Goal: Transaction & Acquisition: Purchase product/service

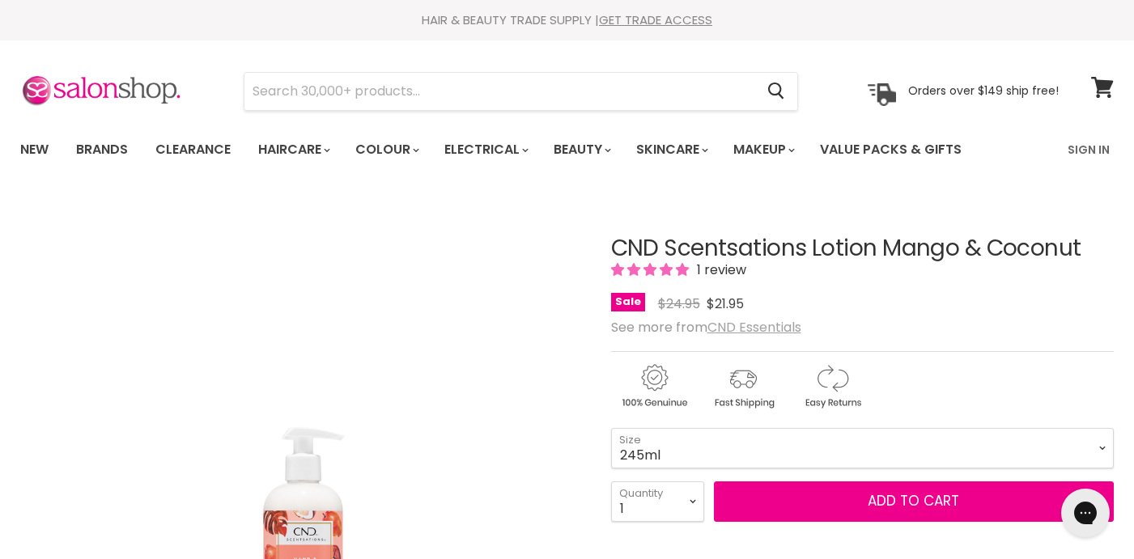
click at [767, 323] on u "CND Essentials" at bounding box center [755, 327] width 94 height 19
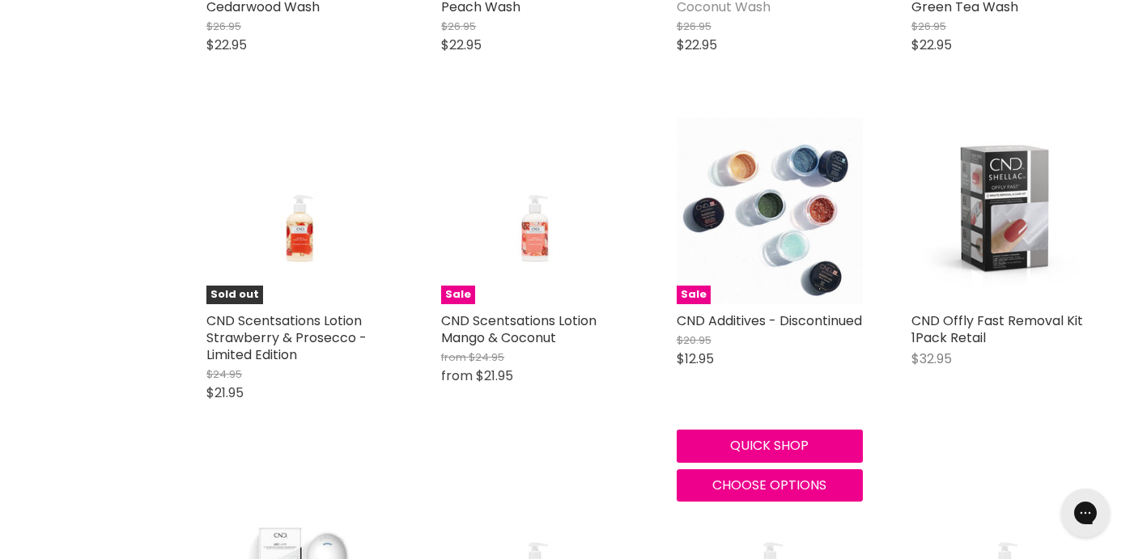
scroll to position [1400, 0]
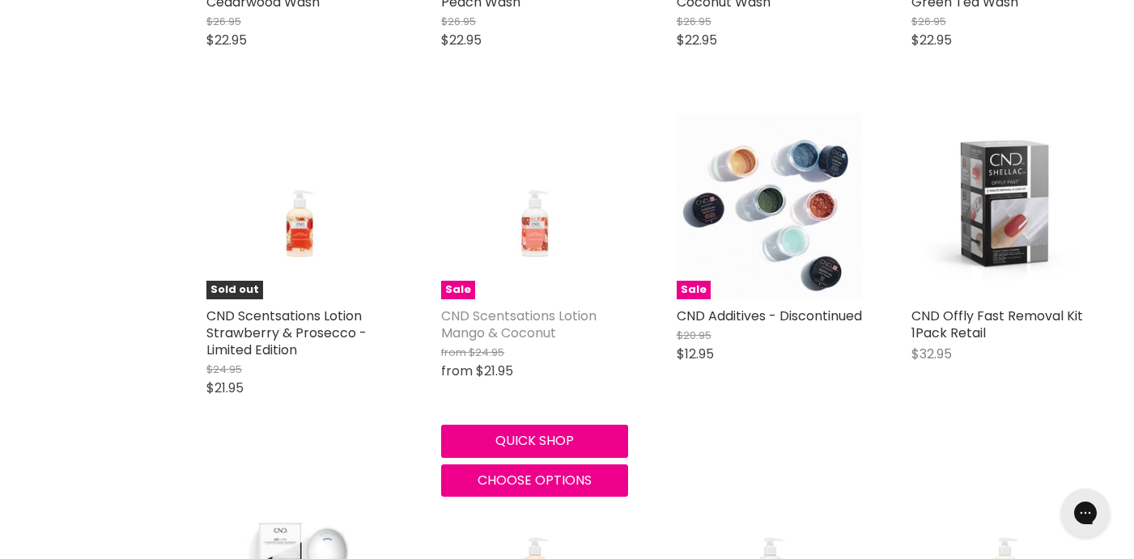
click at [517, 318] on link "CND Scentsations Lotion Mango & Coconut" at bounding box center [518, 325] width 155 height 36
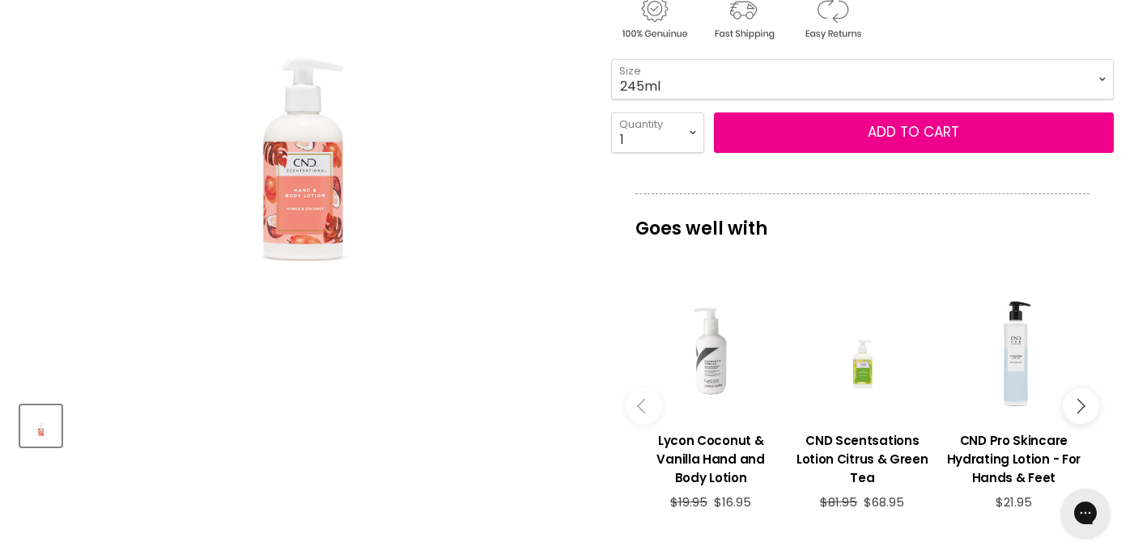
scroll to position [214, 0]
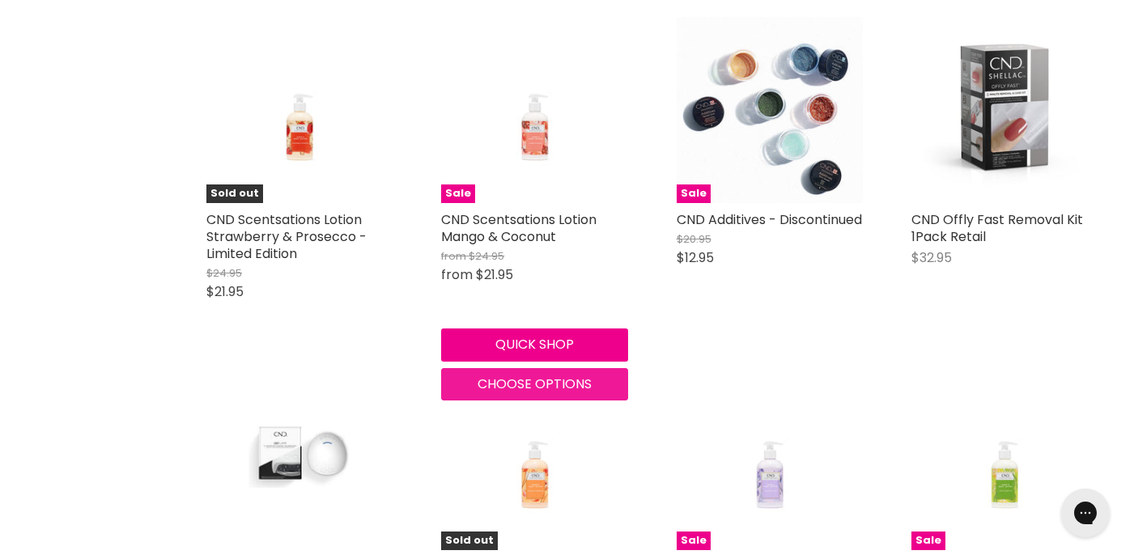
click at [541, 383] on span "Choose options" at bounding box center [535, 384] width 114 height 19
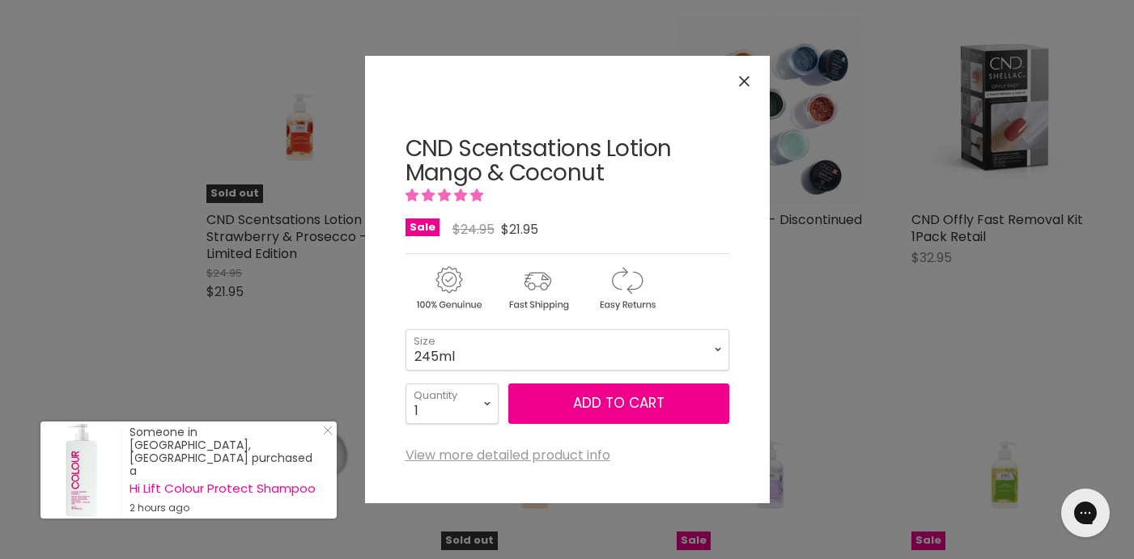
click at [742, 76] on icon "Close" at bounding box center [744, 81] width 11 height 11
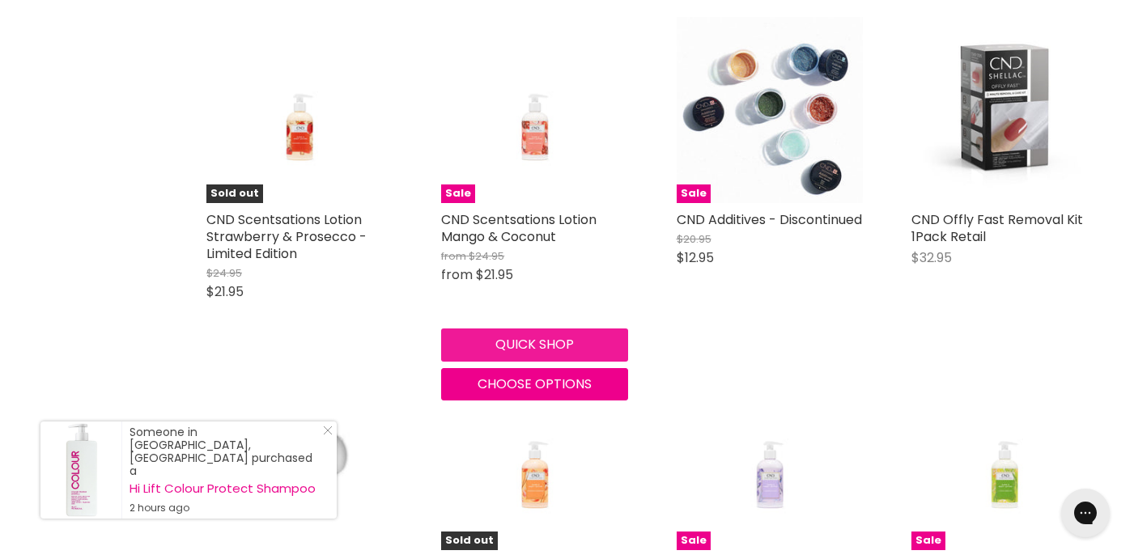
click at [571, 337] on button "Quick shop" at bounding box center [534, 345] width 186 height 32
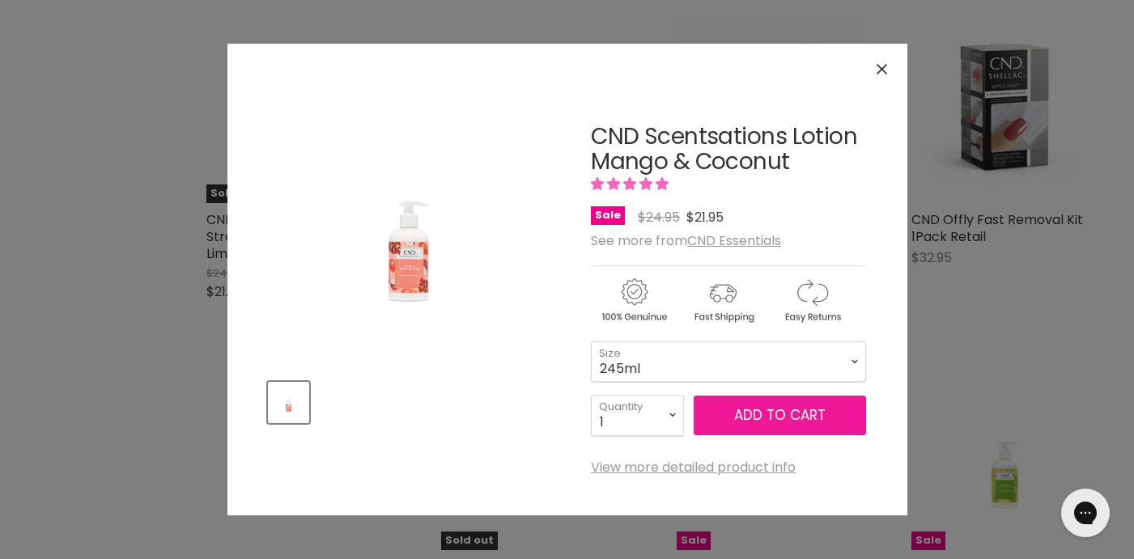
click at [810, 407] on span "Add to cart" at bounding box center [779, 415] width 91 height 19
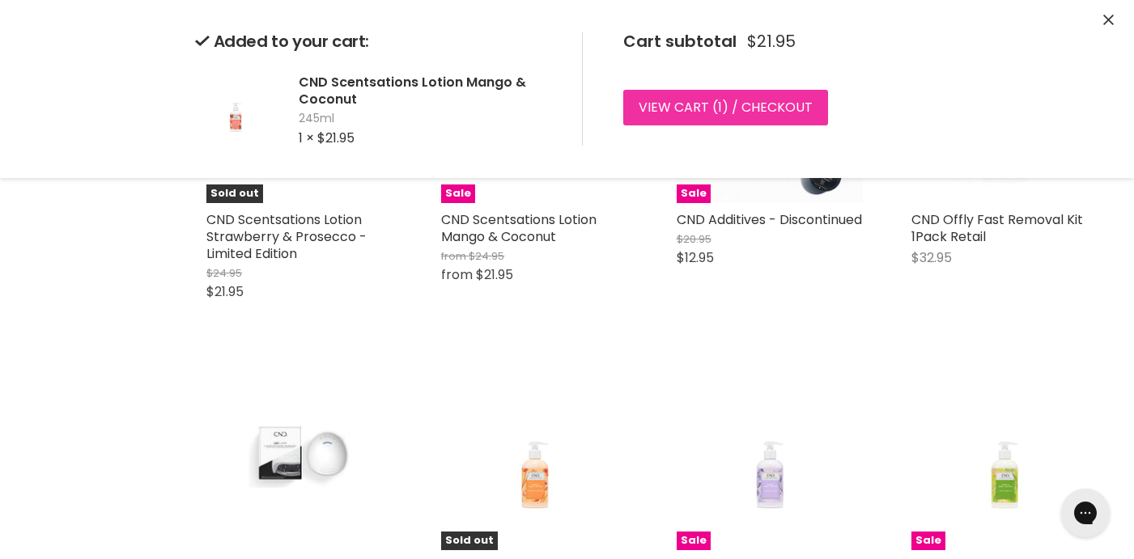
click at [741, 104] on link "View cart ( 1 ) / Checkout" at bounding box center [725, 108] width 205 height 36
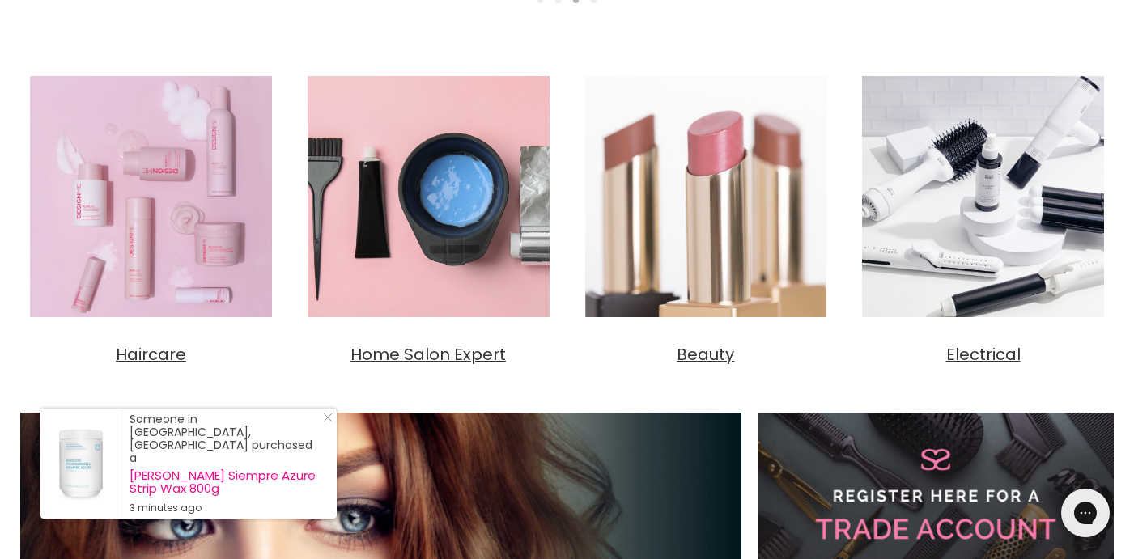
scroll to position [501, 0]
